Goal: Communication & Community: Answer question/provide support

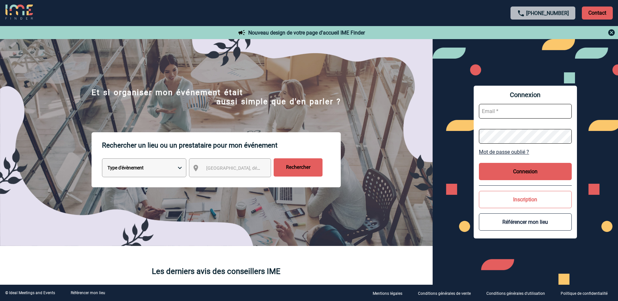
click at [493, 114] on input "text" at bounding box center [525, 111] width 93 height 15
paste input "LaurenceLucieFrancoise.Boucher@pfizer.com"
type input "LaurenceLucieFrancoise.Boucher@pfizer.com"
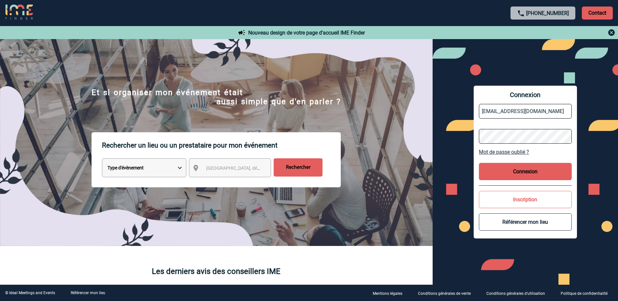
click at [512, 175] on button "Connexion" at bounding box center [525, 171] width 93 height 17
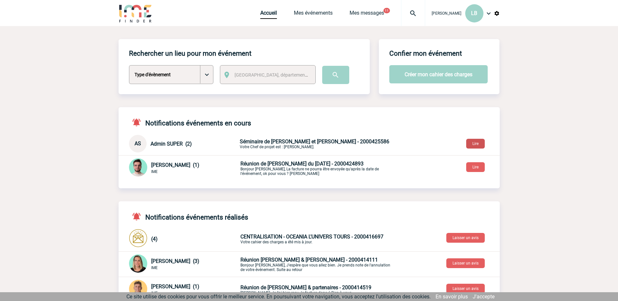
click at [478, 145] on button "Lire" at bounding box center [475, 144] width 19 height 10
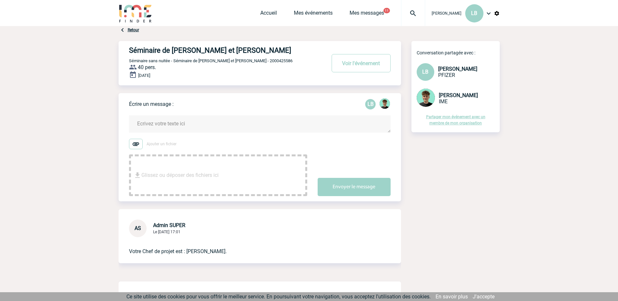
click at [195, 121] on textarea at bounding box center [260, 123] width 262 height 17
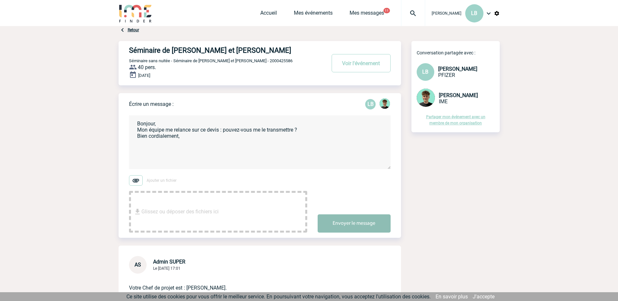
type textarea "Bonjour, Mon équipe me relance sur ce devis : pouvez-vous me le transmettre ? B…"
click at [357, 227] on button "Envoyer le message" at bounding box center [354, 223] width 73 height 18
